Goal: Task Accomplishment & Management: Use online tool/utility

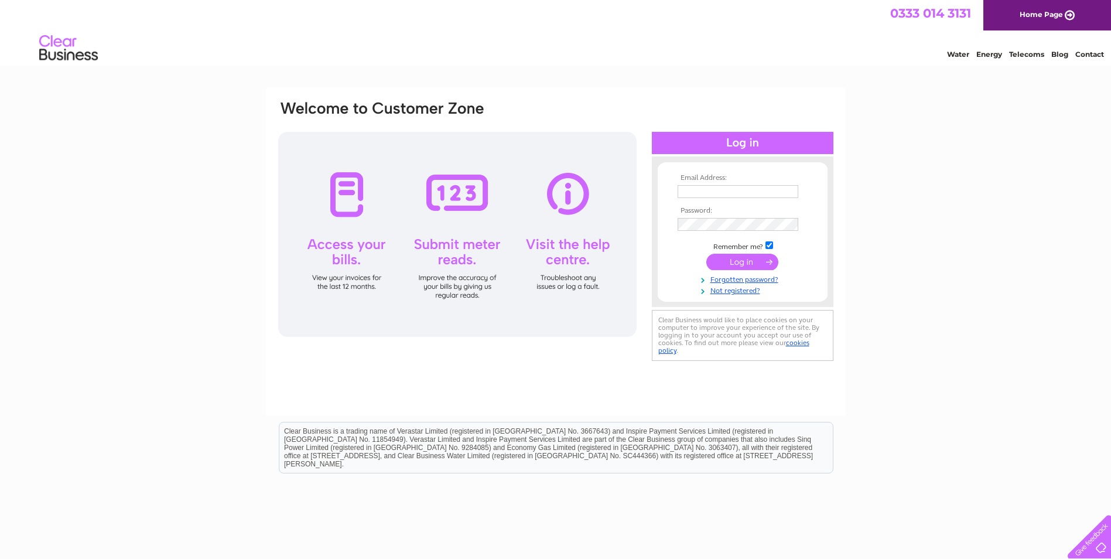
type input "[EMAIL_ADDRESS][DOMAIN_NAME]"
click at [750, 262] on input "submit" at bounding box center [742, 262] width 72 height 16
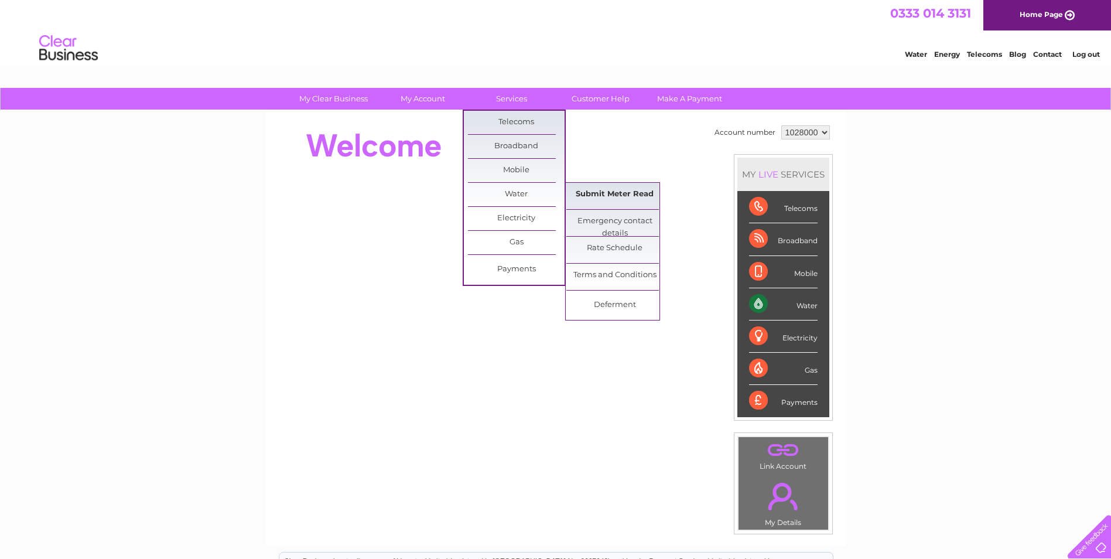
click at [632, 193] on link "Submit Meter Read" at bounding box center [614, 194] width 97 height 23
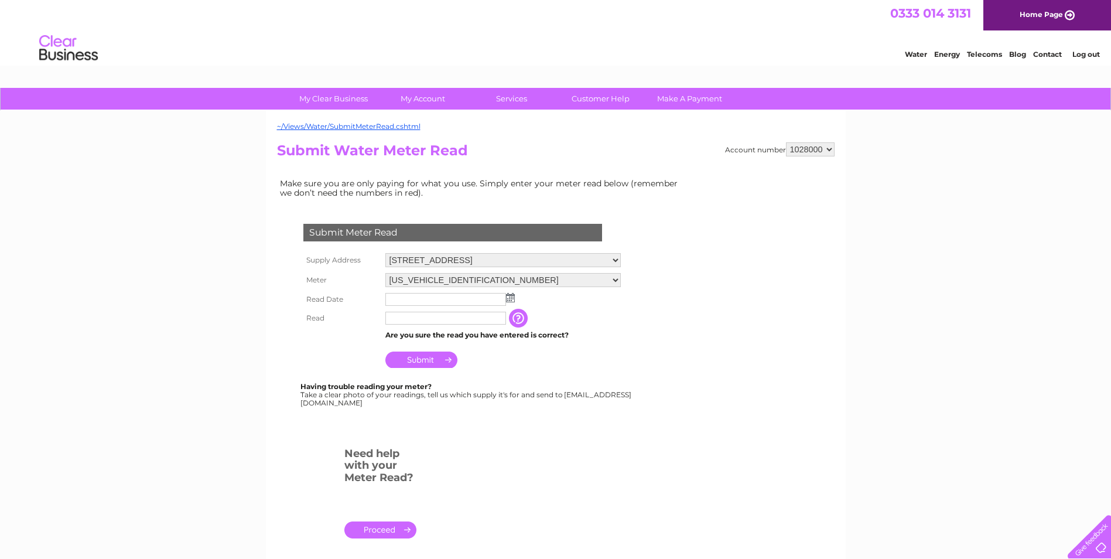
click at [414, 299] on input "text" at bounding box center [445, 299] width 121 height 13
click at [511, 296] on img at bounding box center [511, 297] width 9 height 9
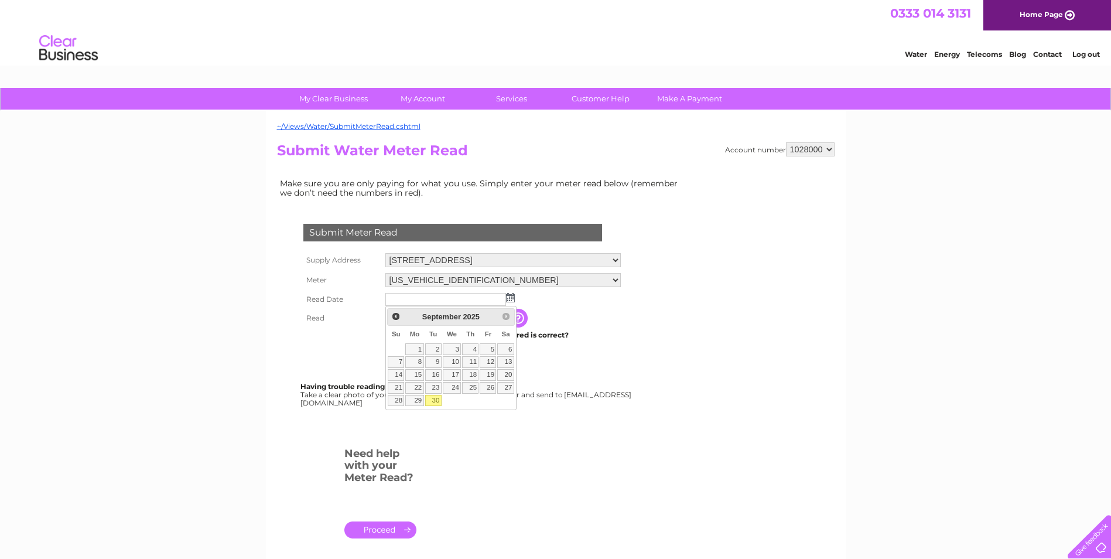
click at [435, 398] on link "30" at bounding box center [433, 401] width 16 height 12
type input "2025/09/30"
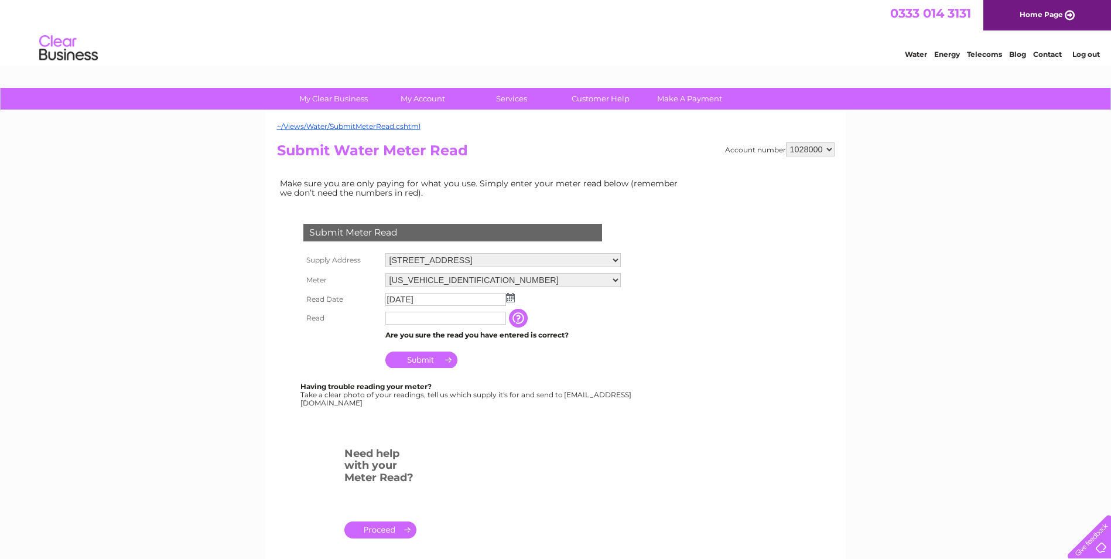
click at [416, 319] on input "text" at bounding box center [445, 318] width 121 height 13
type input "1"
click at [519, 316] on input "button" at bounding box center [520, 318] width 21 height 19
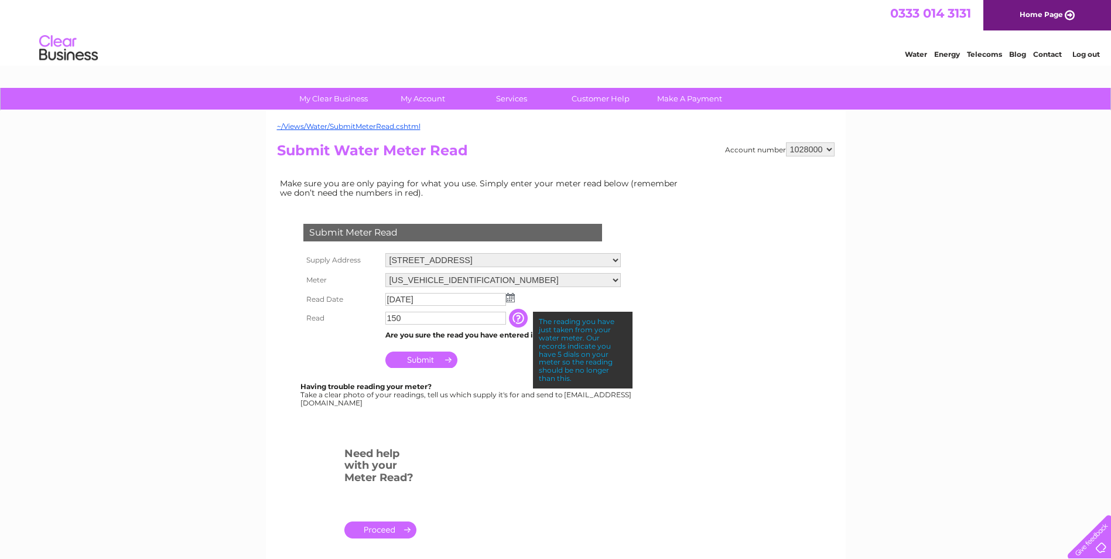
click at [415, 319] on input "150" at bounding box center [445, 318] width 121 height 13
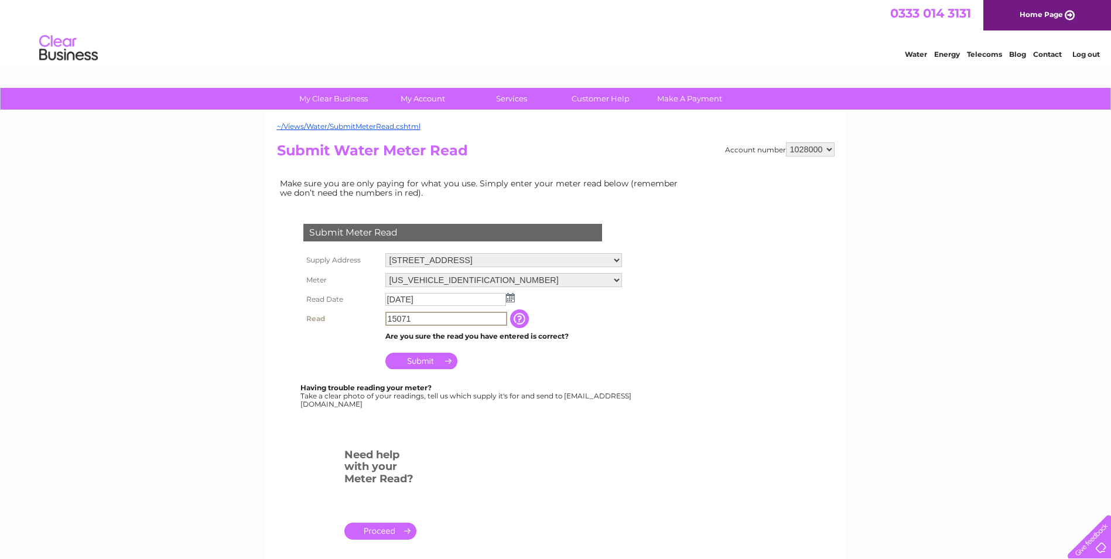
click at [431, 358] on input "Submit" at bounding box center [421, 361] width 72 height 16
click at [419, 359] on input "Submit" at bounding box center [421, 359] width 72 height 16
click at [401, 316] on input "15071" at bounding box center [445, 318] width 121 height 13
type input "150"
click at [429, 360] on input "Submit" at bounding box center [421, 361] width 72 height 16
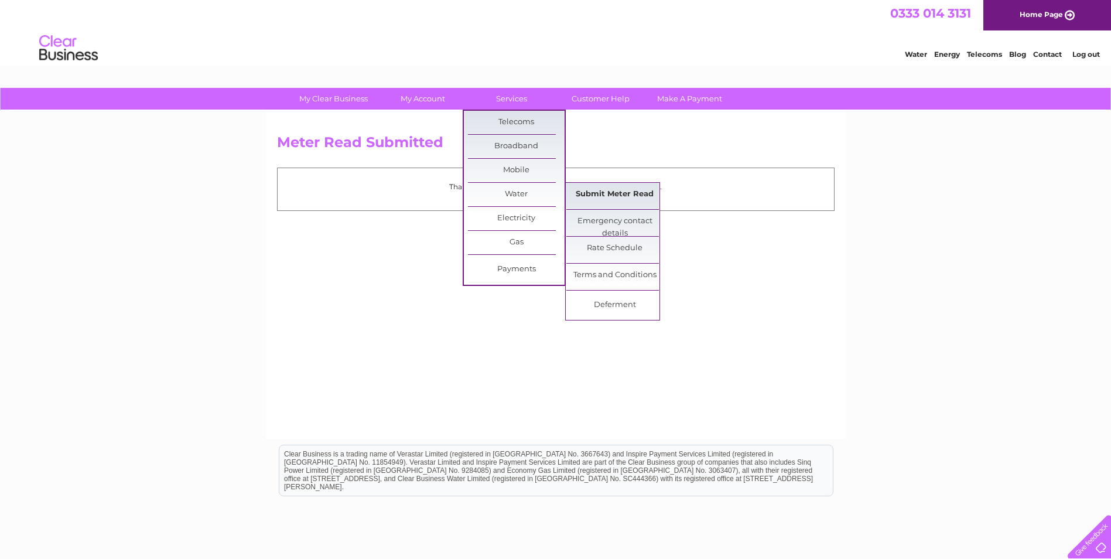
click at [592, 189] on link "Submit Meter Read" at bounding box center [614, 194] width 97 height 23
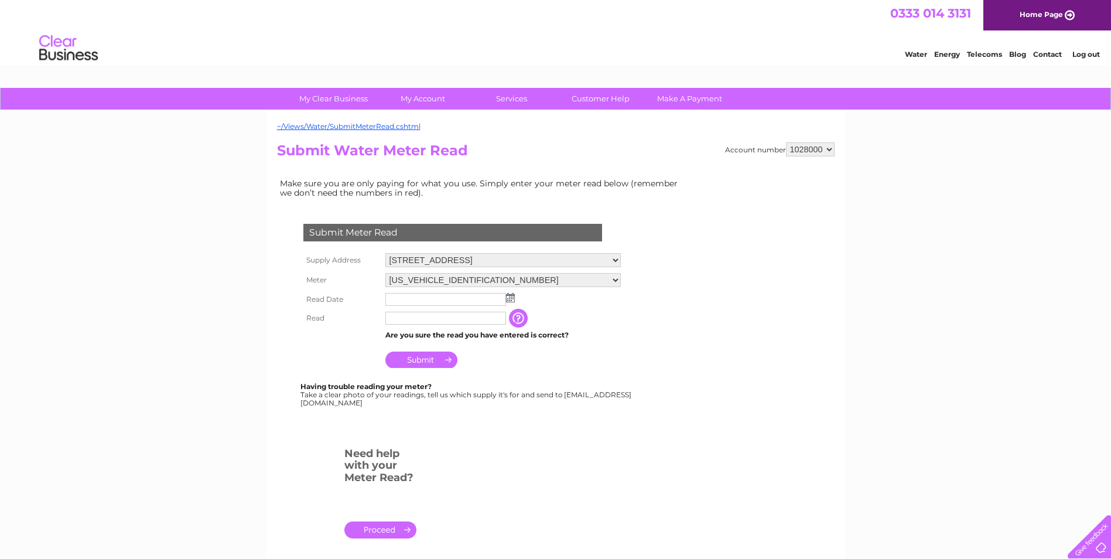
click at [518, 317] on input "button" at bounding box center [519, 318] width 21 height 19
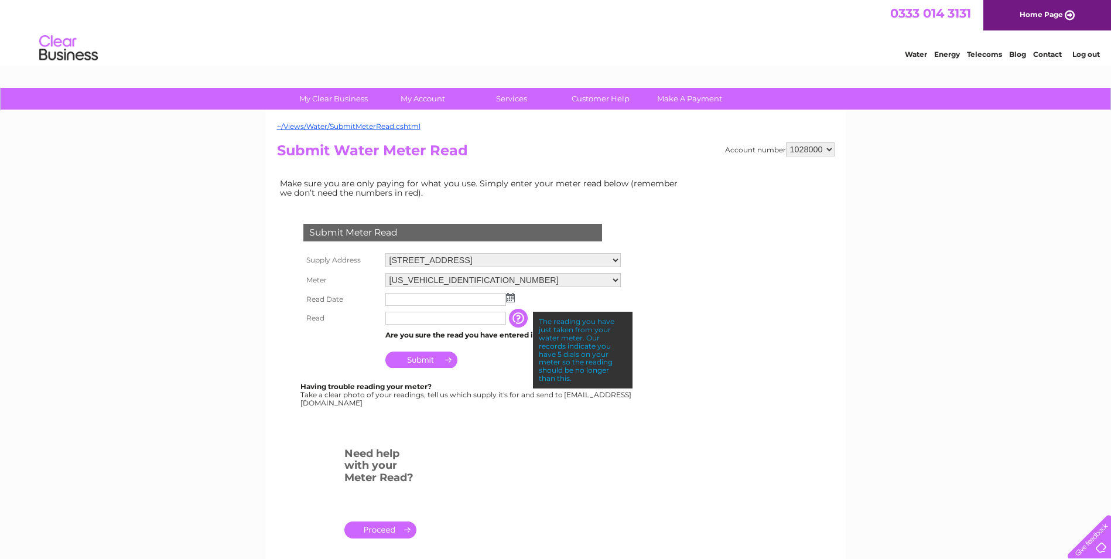
click at [446, 317] on input "text" at bounding box center [445, 318] width 121 height 13
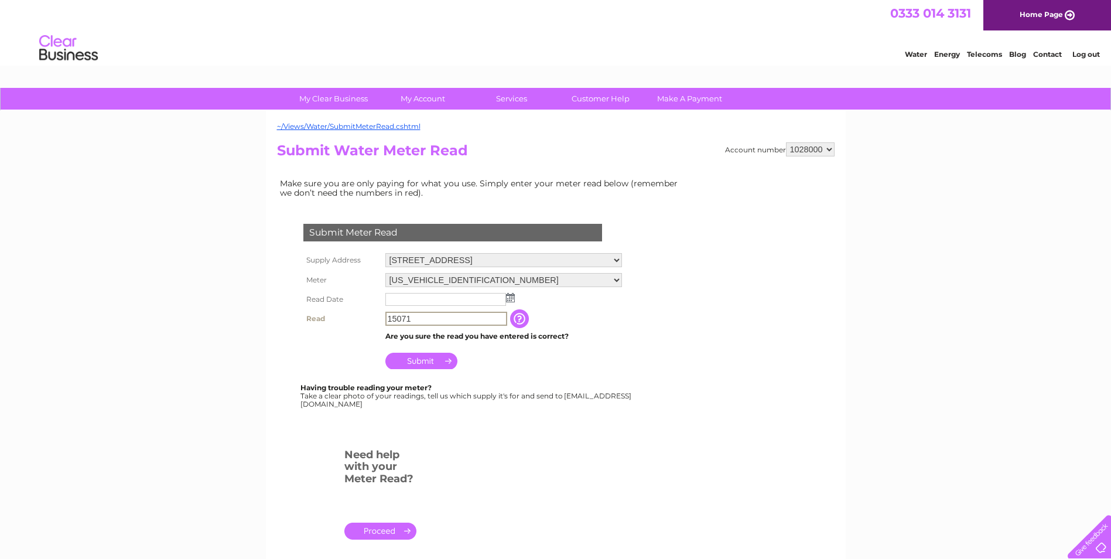
type input "15071"
click at [419, 358] on input "Submit" at bounding box center [421, 361] width 72 height 16
click at [509, 296] on img at bounding box center [510, 297] width 9 height 9
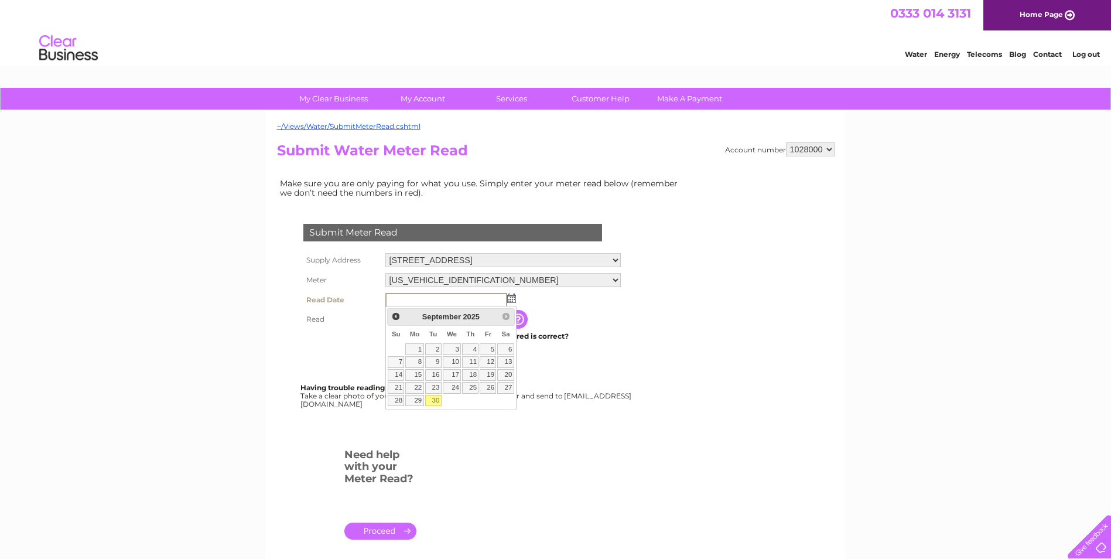
click at [435, 397] on link "30" at bounding box center [433, 401] width 16 height 12
type input "2025/09/30"
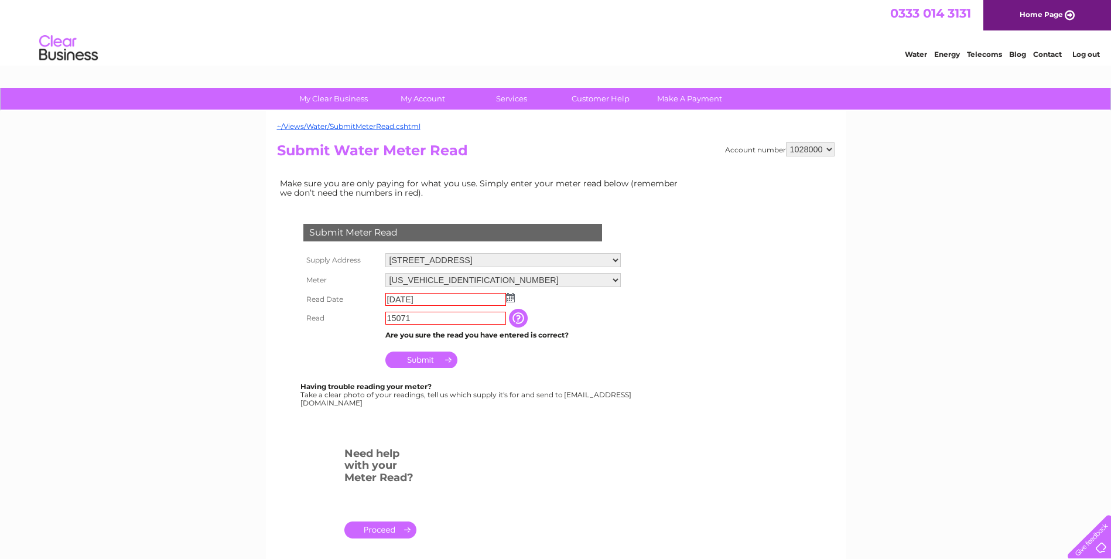
click at [572, 378] on div "Submit Meter Read Supply Address 2 Golden Square, Duns, Berwickshire, TD11 3AW …" at bounding box center [455, 309] width 356 height 194
click at [422, 319] on input "15071" at bounding box center [446, 319] width 122 height 14
